Goal: Information Seeking & Learning: Understand process/instructions

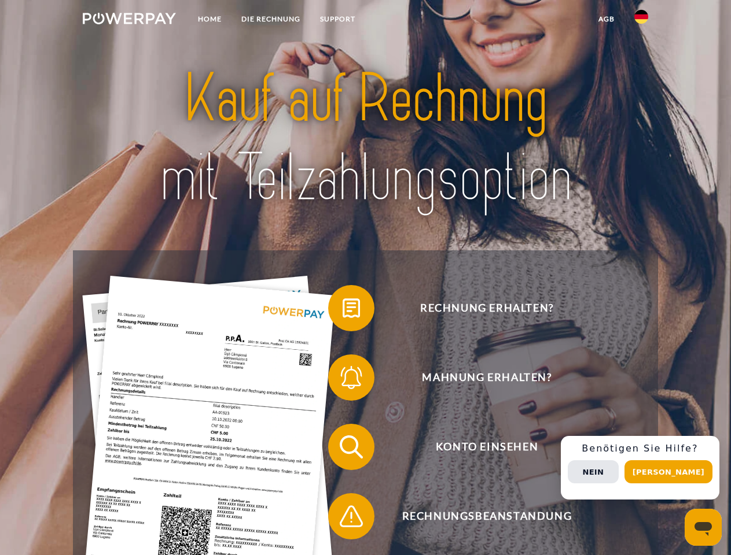
click at [129, 20] on img at bounding box center [129, 19] width 93 height 12
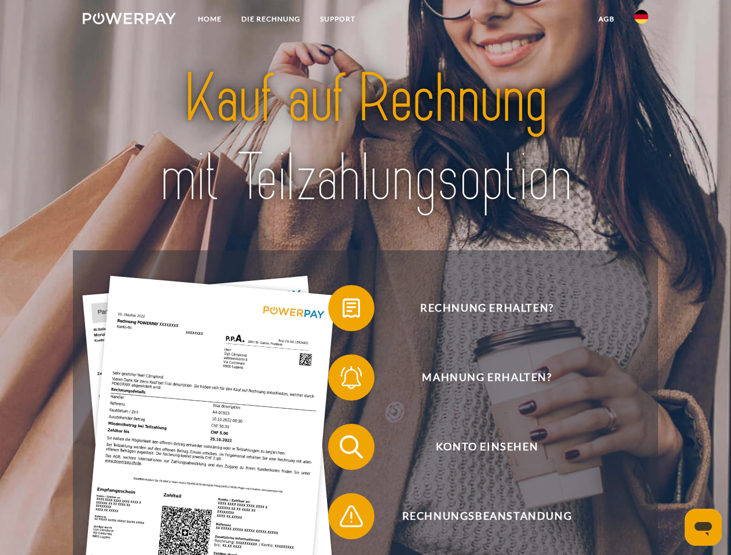
click at [641, 20] on img at bounding box center [641, 17] width 14 height 14
click at [606, 19] on link "agb" at bounding box center [606, 19] width 36 height 21
click at [342, 311] on span at bounding box center [334, 308] width 58 height 58
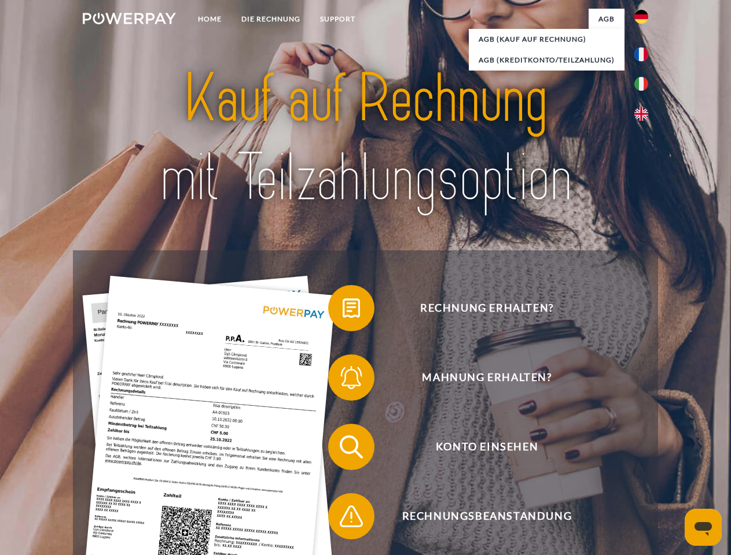
click at [342, 380] on span at bounding box center [334, 378] width 58 height 58
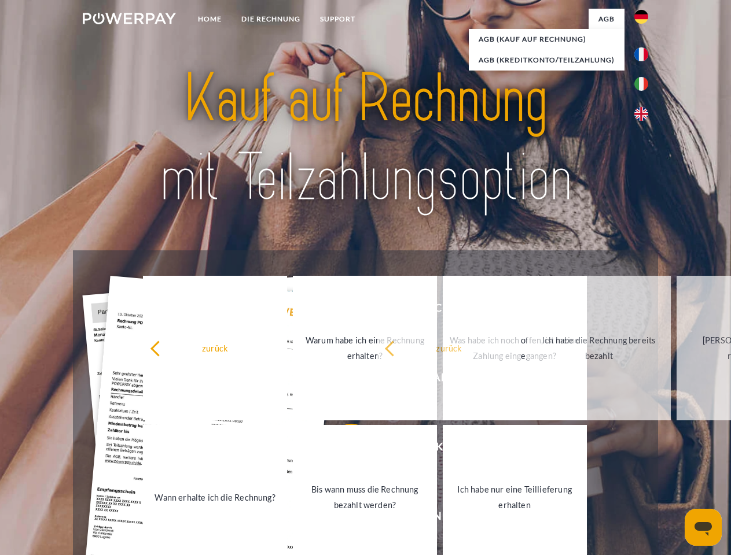
click at [342, 449] on link "Bis wann muss die Rechnung bezahlt werden?" at bounding box center [365, 497] width 144 height 145
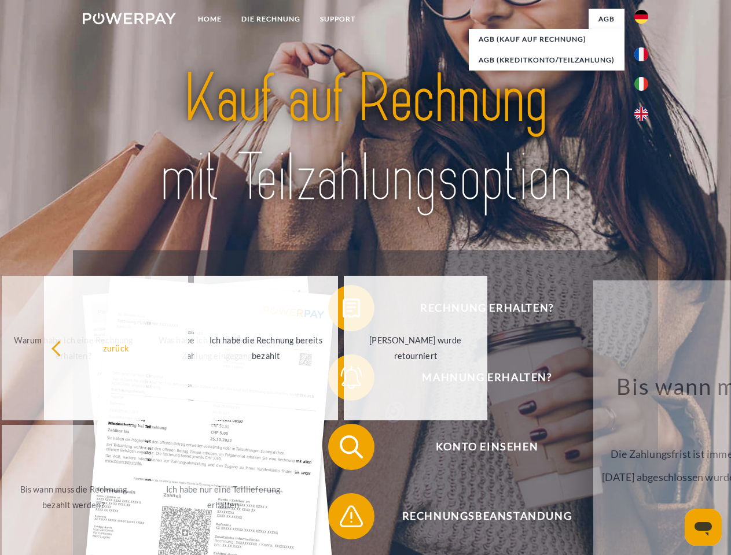
click at [342, 519] on span at bounding box center [334, 517] width 58 height 58
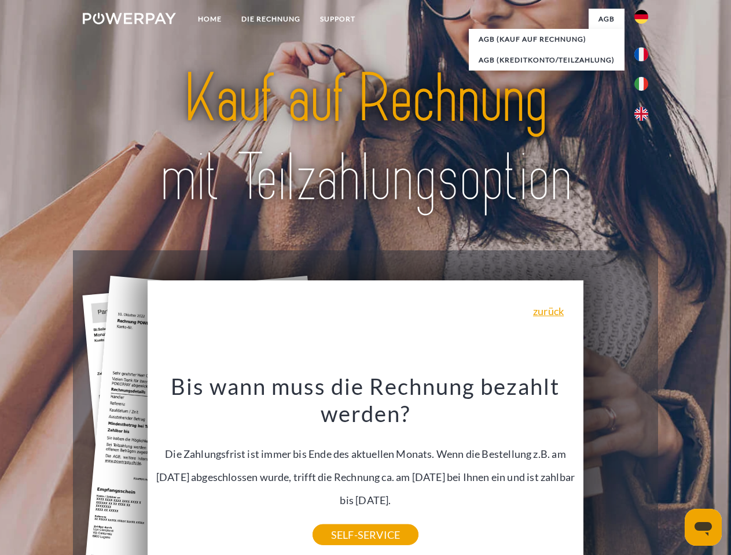
click at [644, 468] on div "Rechnung erhalten? Mahnung erhalten? Konto einsehen" at bounding box center [365, 481] width 584 height 463
click at [615, 470] on span "Konto einsehen" at bounding box center [486, 447] width 283 height 46
click at [672, 472] on header "Home DIE RECHNUNG SUPPORT" at bounding box center [365, 399] width 731 height 799
